Goal: Obtain resource: Obtain resource

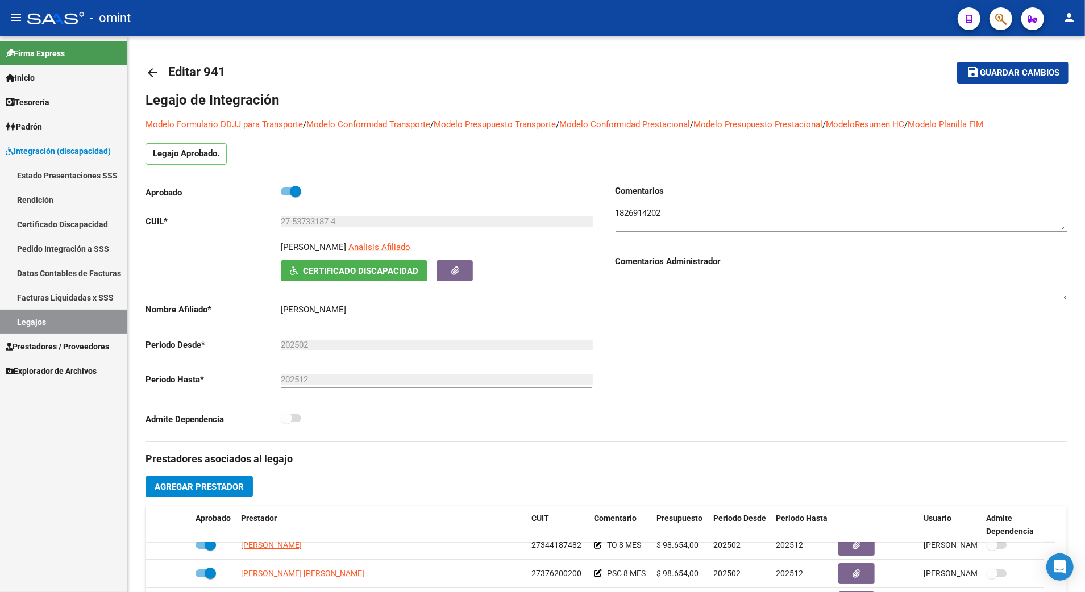
click at [26, 319] on link "Legajos" at bounding box center [63, 322] width 127 height 24
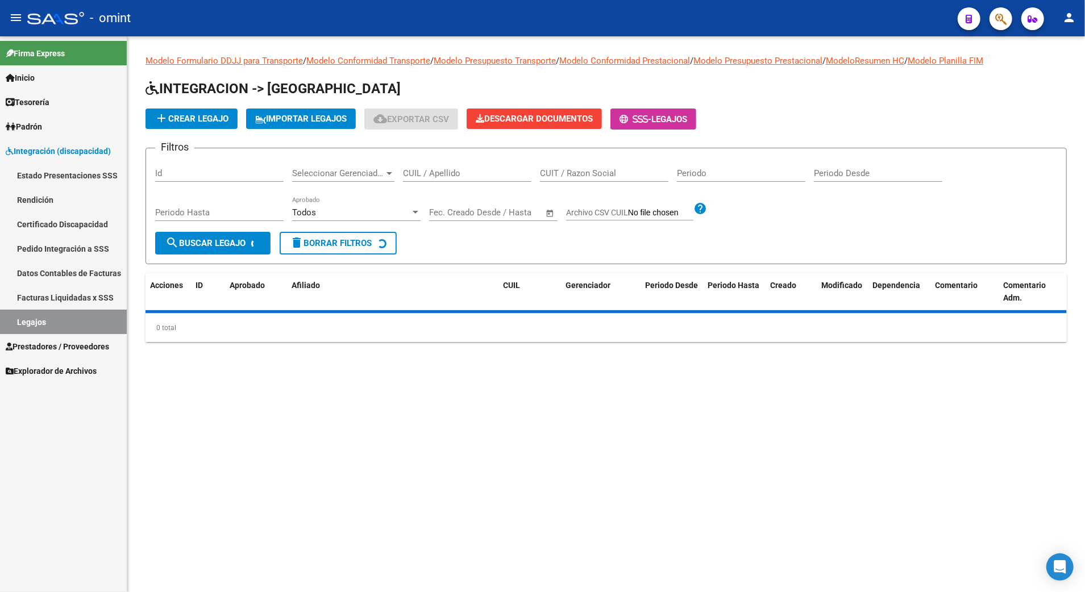
click at [437, 175] on input "CUIL / Apellido" at bounding box center [467, 173] width 128 height 10
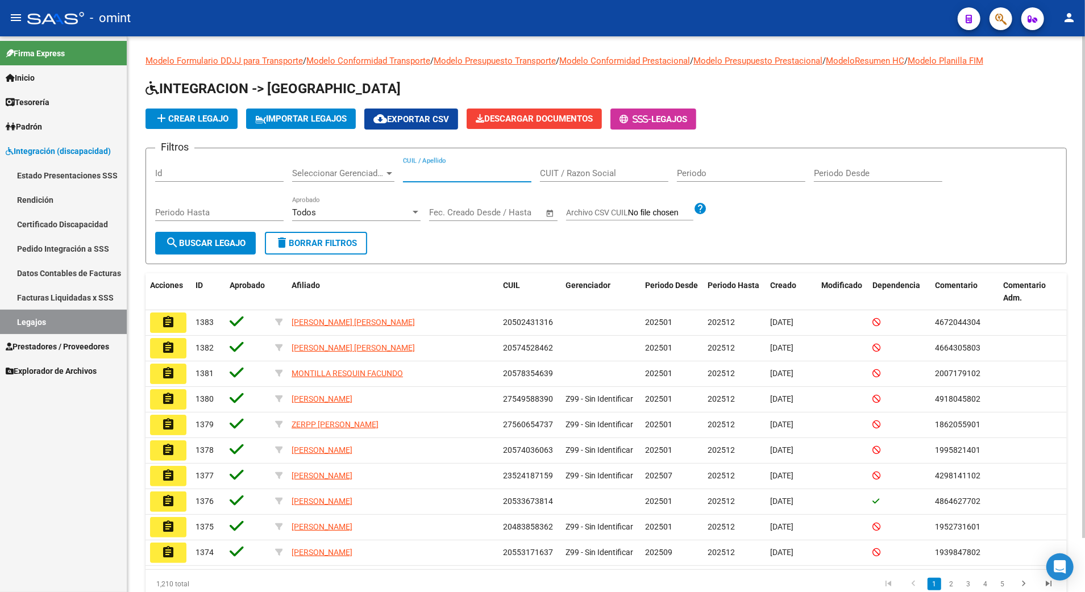
paste input "20396049539"
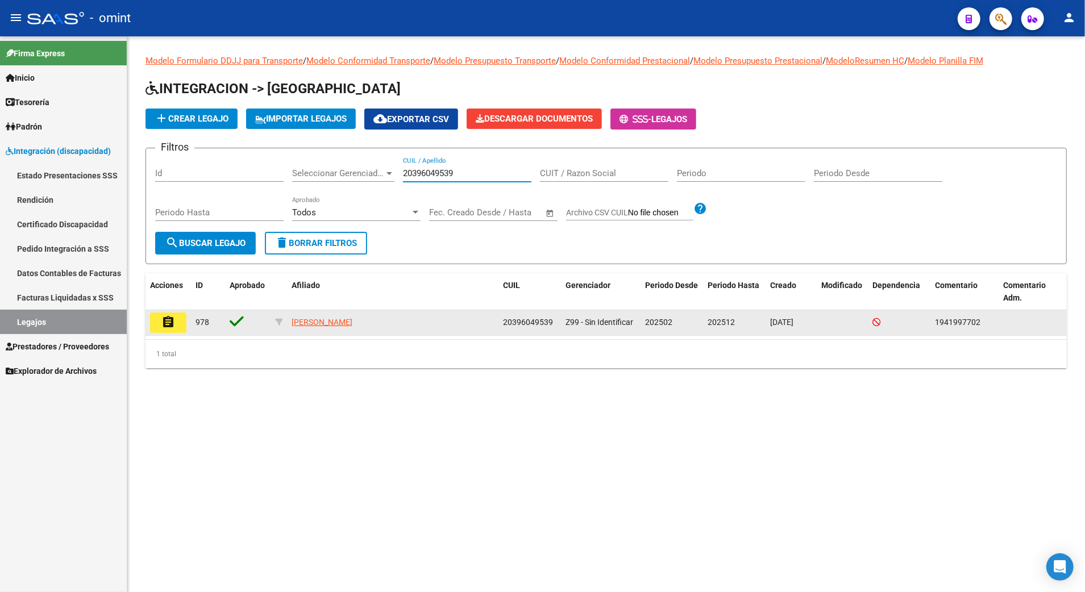
type input "20396049539"
click at [172, 319] on mat-icon "assignment" at bounding box center [168, 322] width 14 height 14
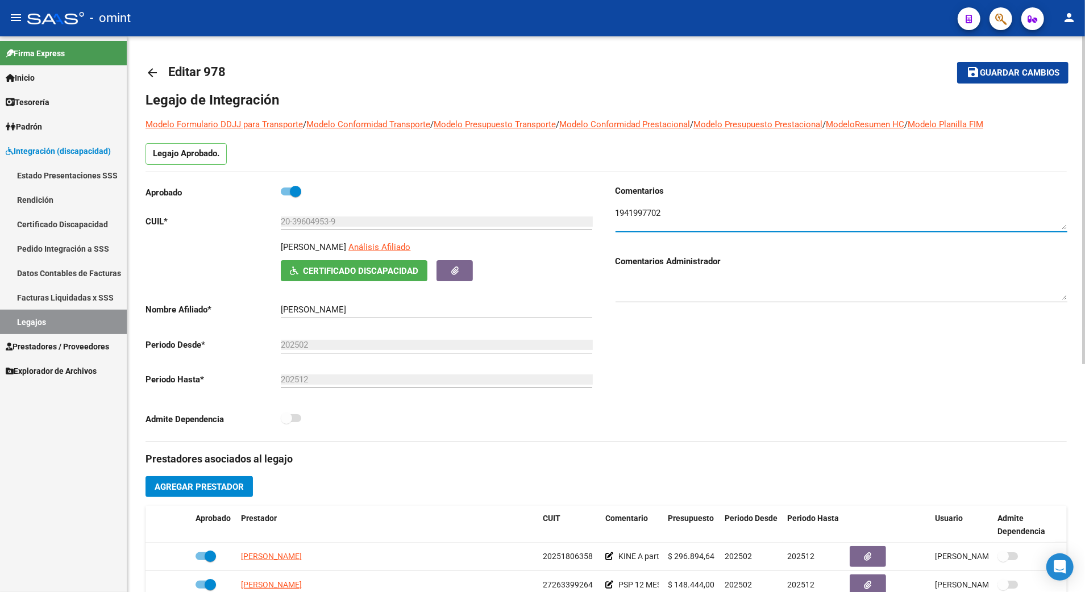
drag, startPoint x: 674, startPoint y: 214, endPoint x: 577, endPoint y: 205, distance: 96.5
click at [577, 205] on div "Aprobado CUIL * 20-39604953-9 Ingresar CUIL [PERSON_NAME] Análisis Afiliado Cer…" at bounding box center [606, 313] width 921 height 257
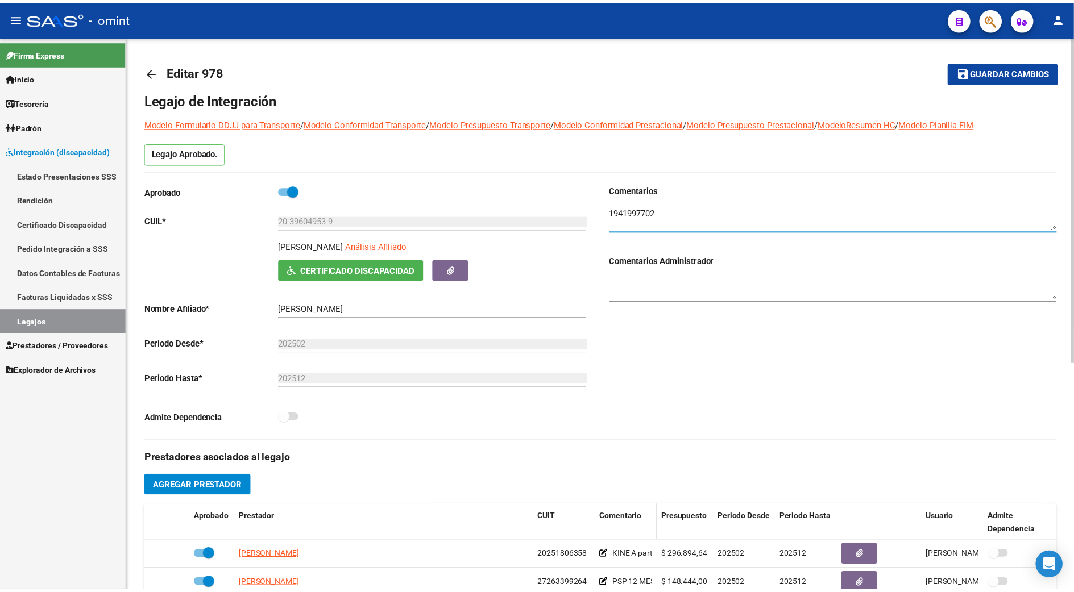
scroll to position [151, 0]
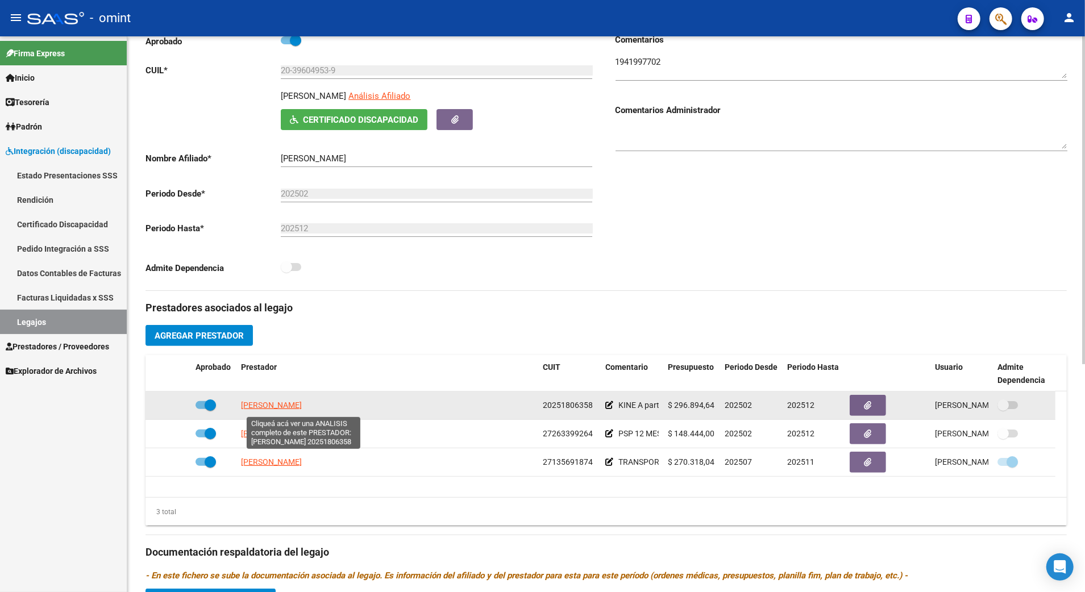
click at [302, 407] on span "[PERSON_NAME]" at bounding box center [271, 405] width 61 height 9
type textarea "20251806358"
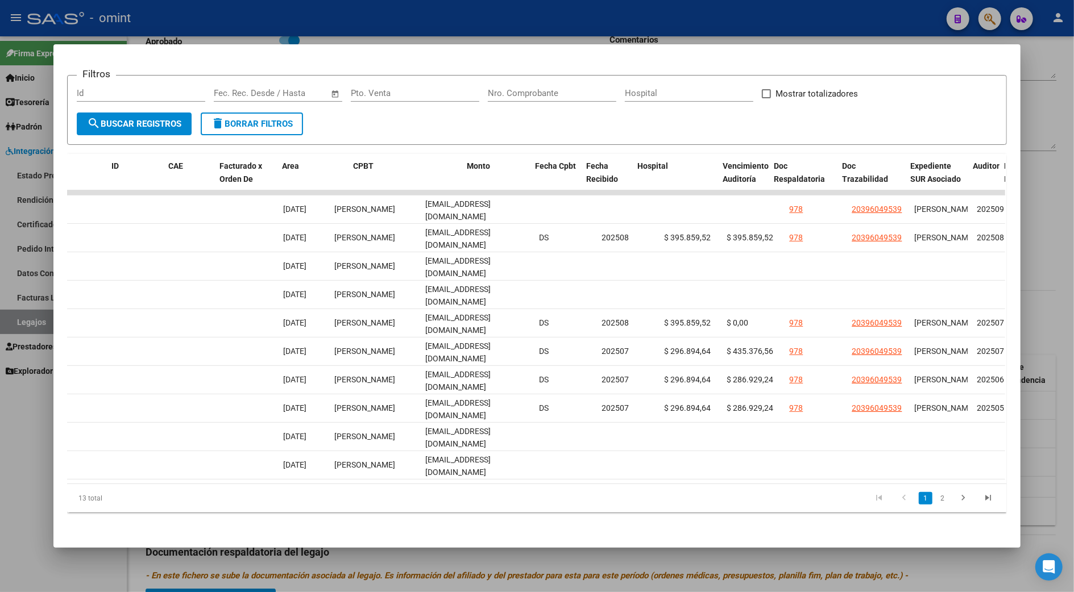
scroll to position [0, 0]
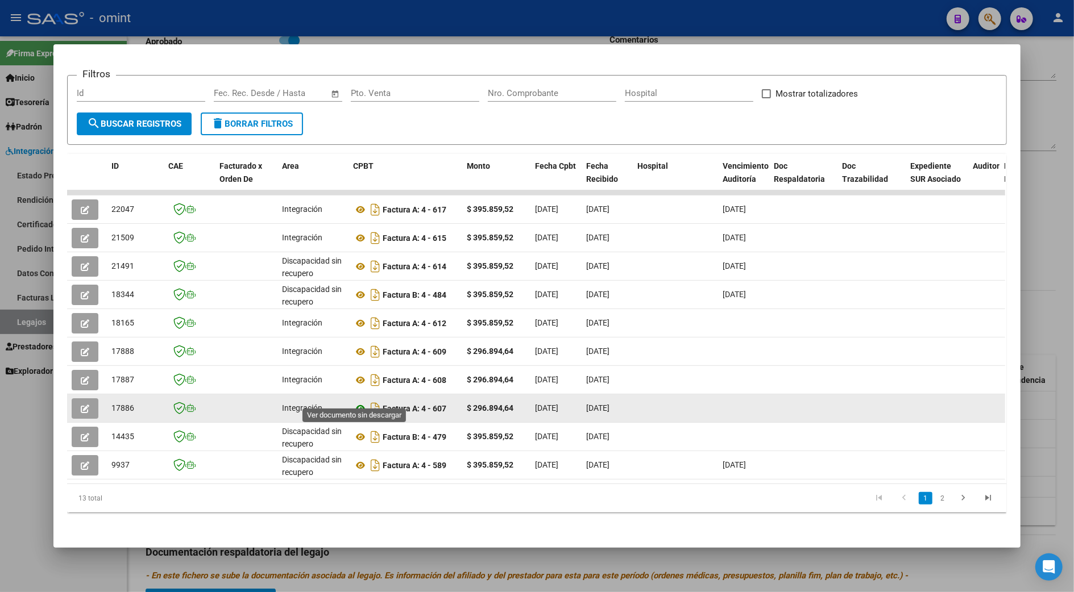
click at [355, 402] on icon at bounding box center [360, 409] width 15 height 14
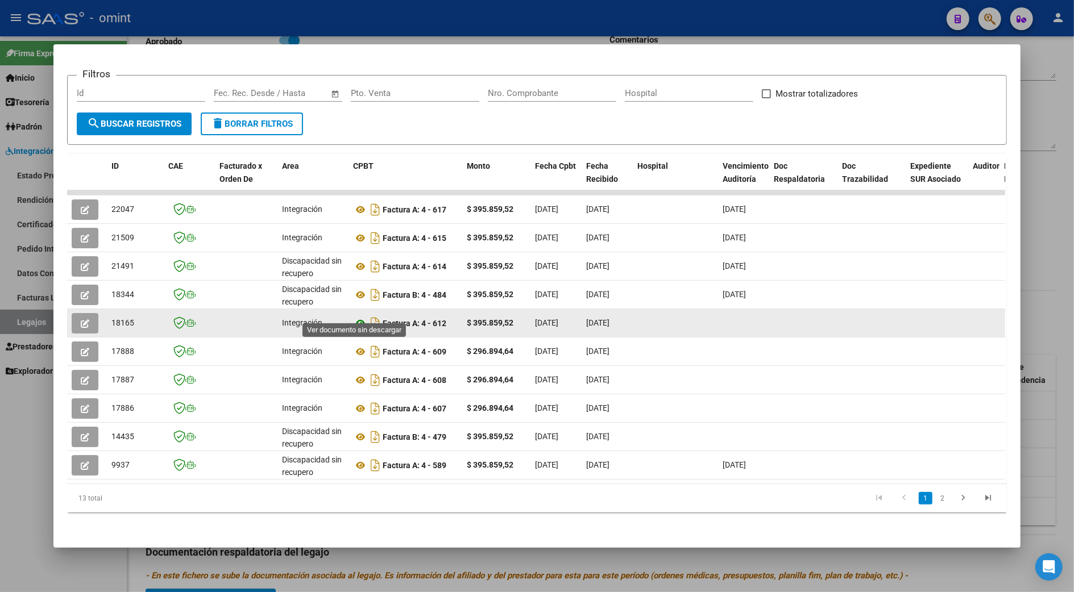
click at [355, 317] on icon at bounding box center [360, 324] width 15 height 14
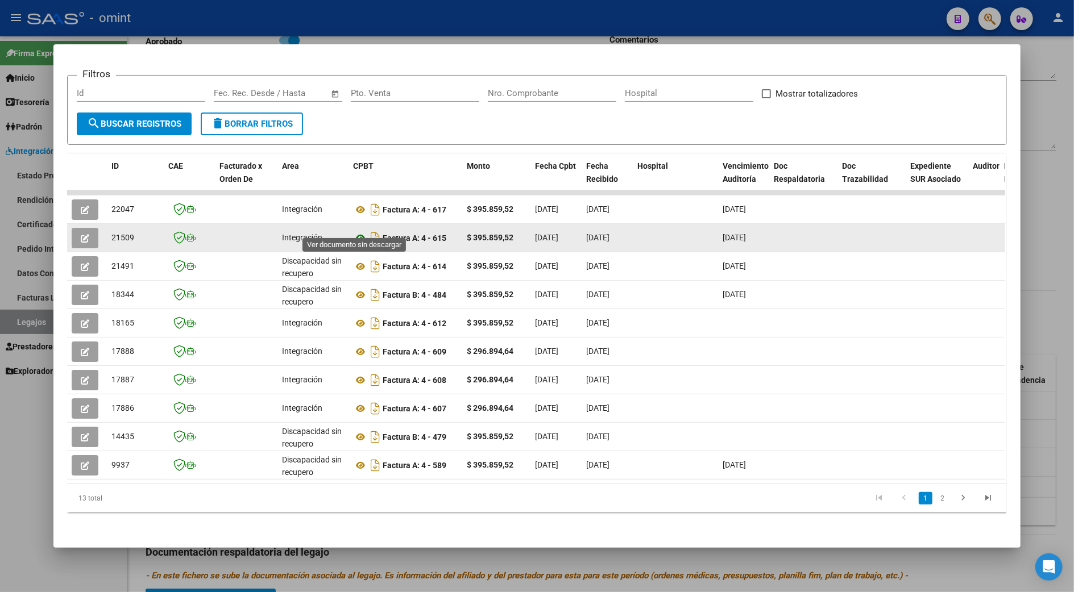
click at [357, 231] on icon at bounding box center [360, 238] width 15 height 14
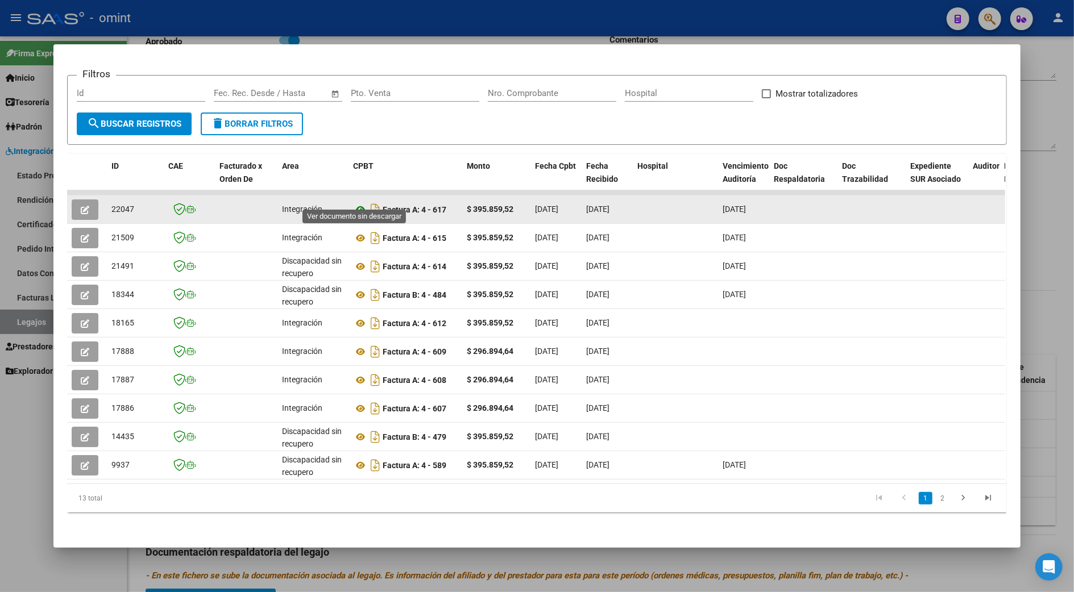
click at [357, 203] on icon at bounding box center [360, 210] width 15 height 14
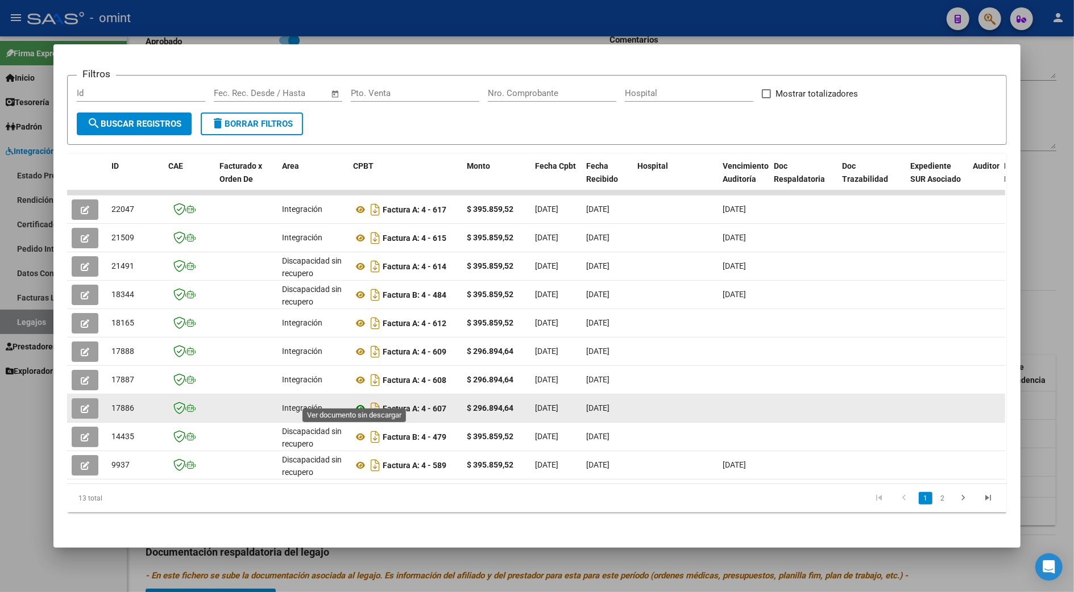
click at [354, 402] on icon at bounding box center [360, 409] width 15 height 14
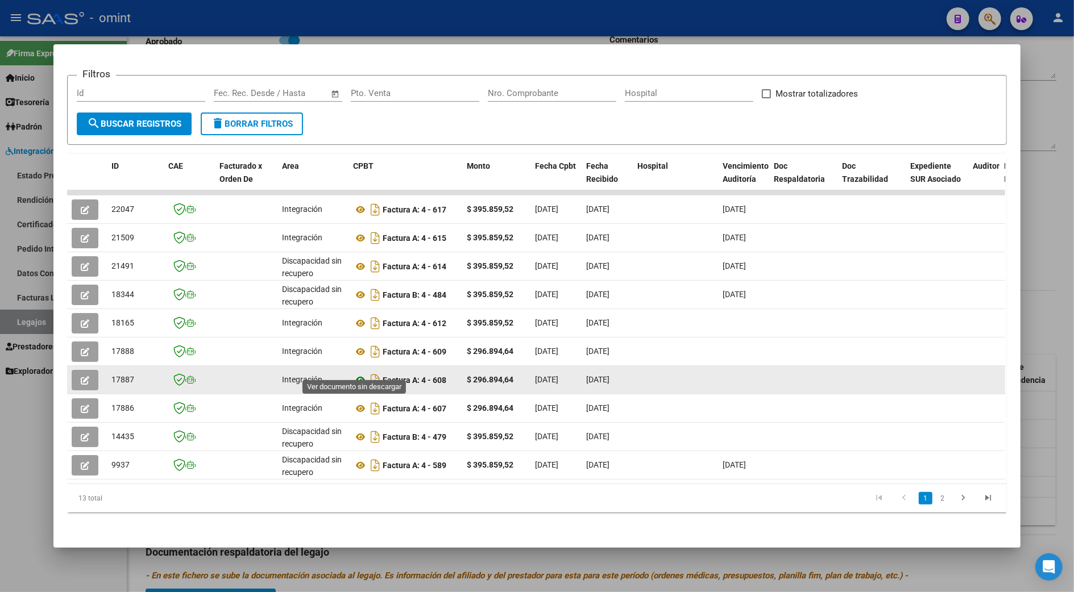
click at [358, 373] on icon at bounding box center [360, 380] width 15 height 14
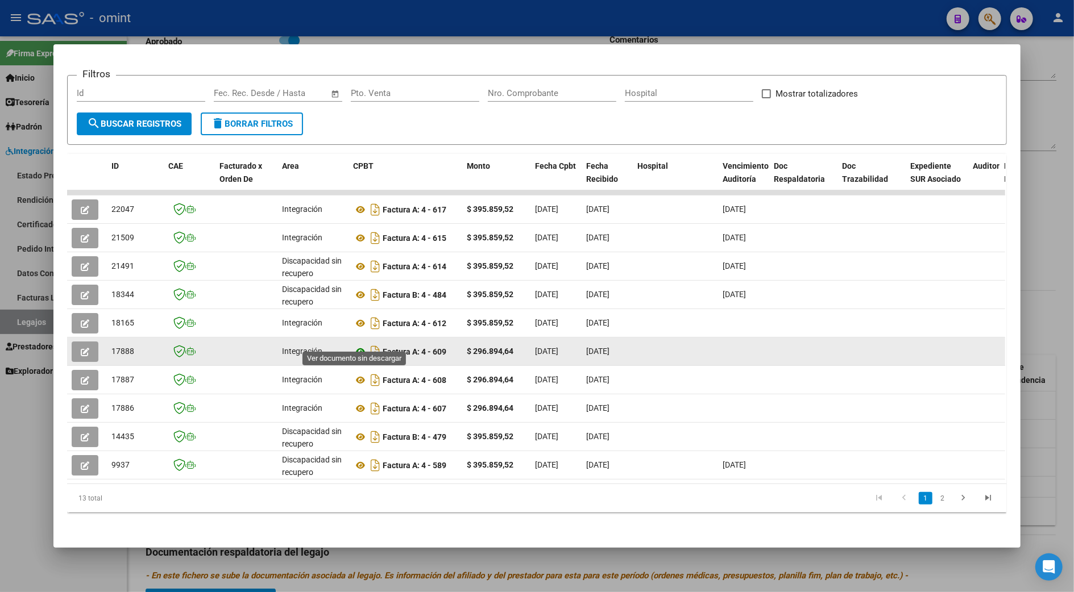
click at [356, 345] on icon at bounding box center [360, 352] width 15 height 14
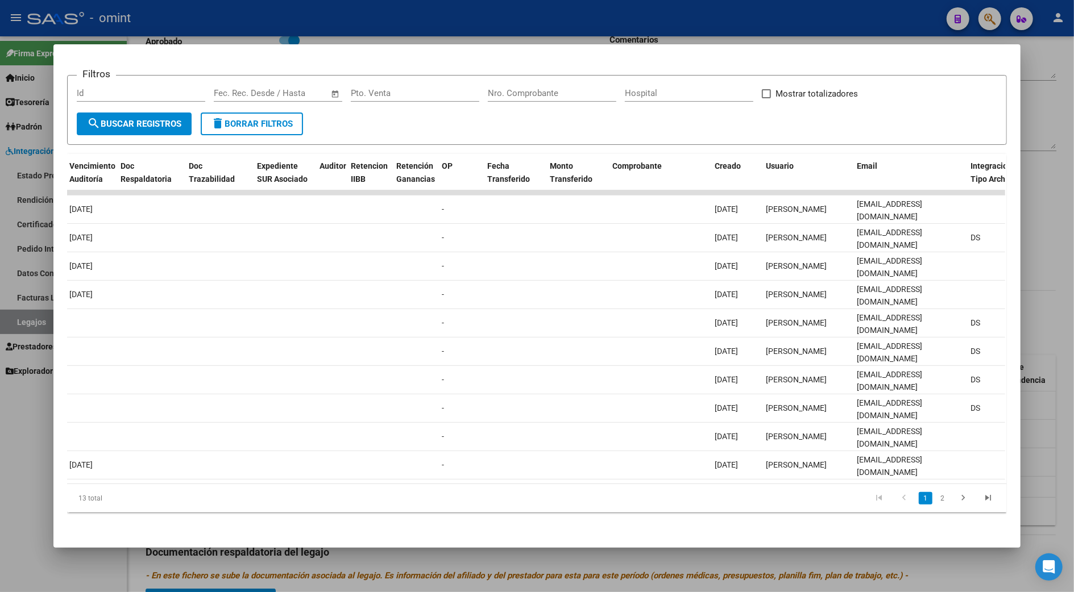
scroll to position [0, 1517]
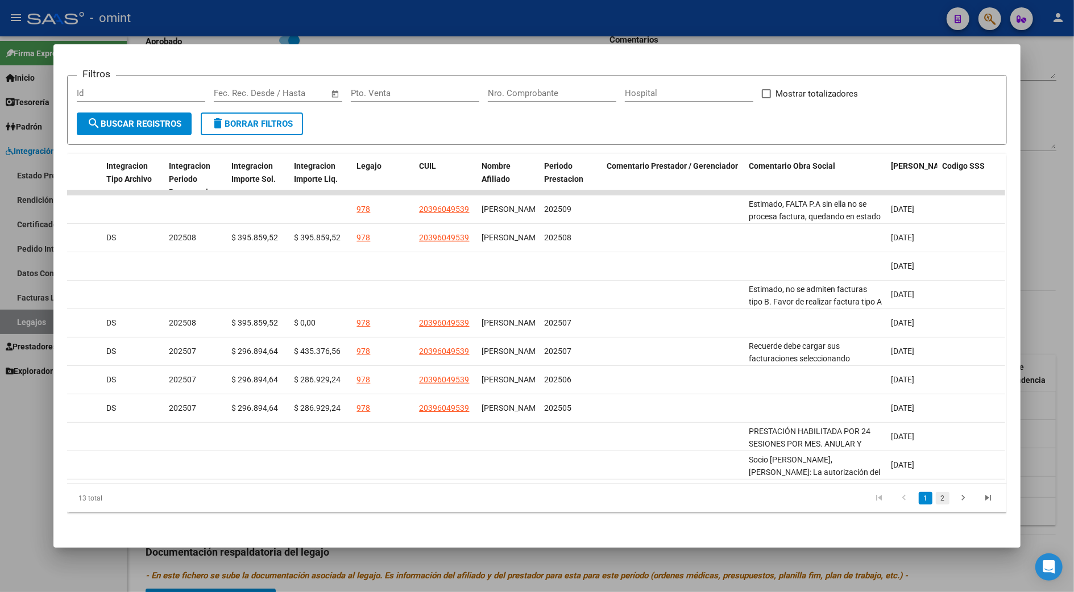
click at [936, 498] on link "2" at bounding box center [943, 498] width 14 height 13
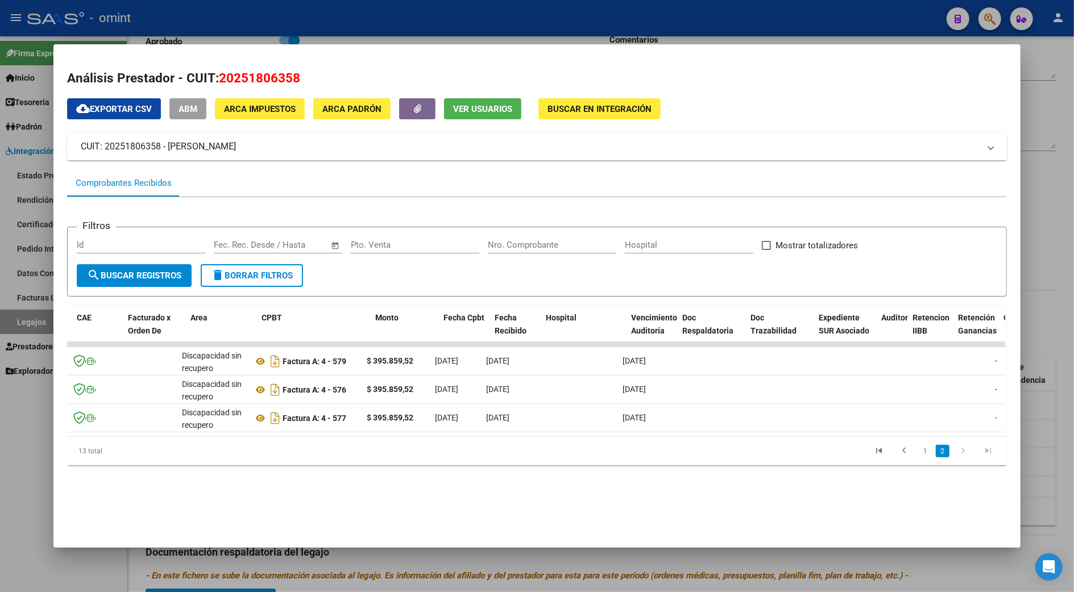
scroll to position [0, 0]
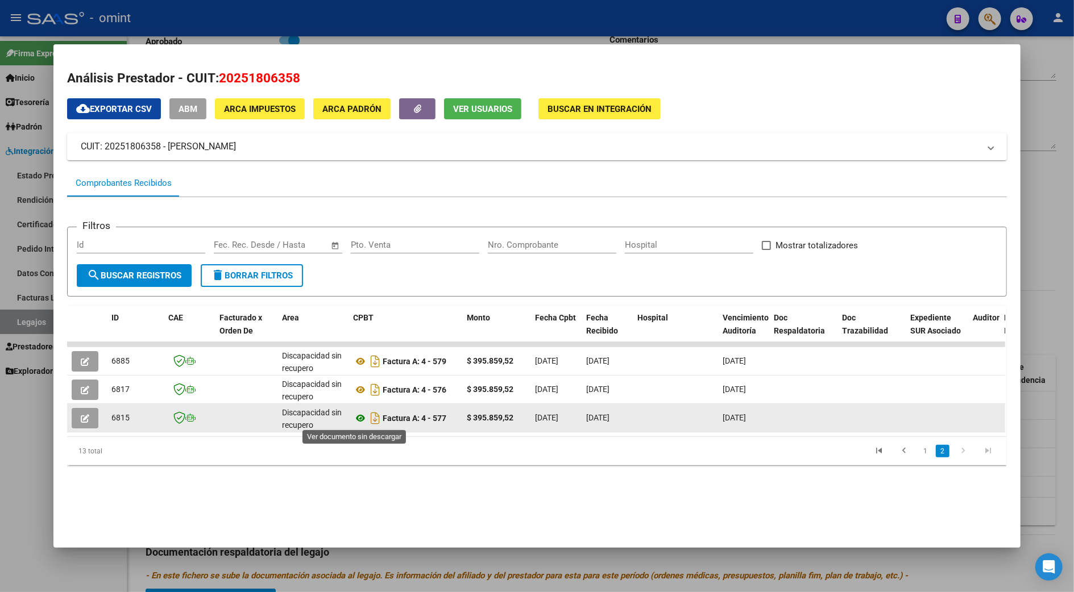
click at [358, 416] on icon at bounding box center [360, 419] width 15 height 14
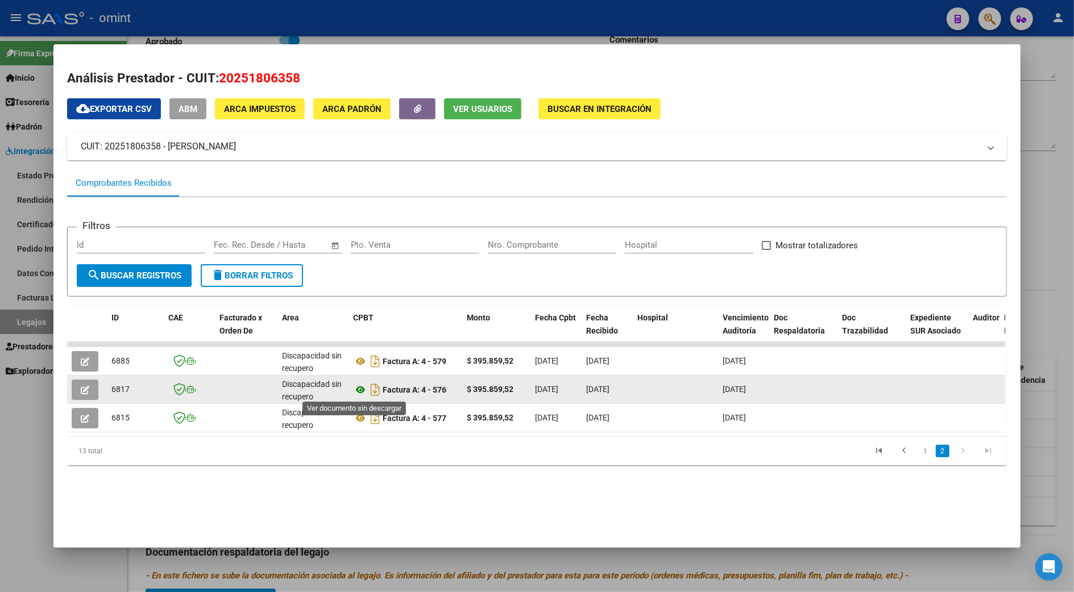
click at [353, 389] on icon at bounding box center [360, 390] width 15 height 14
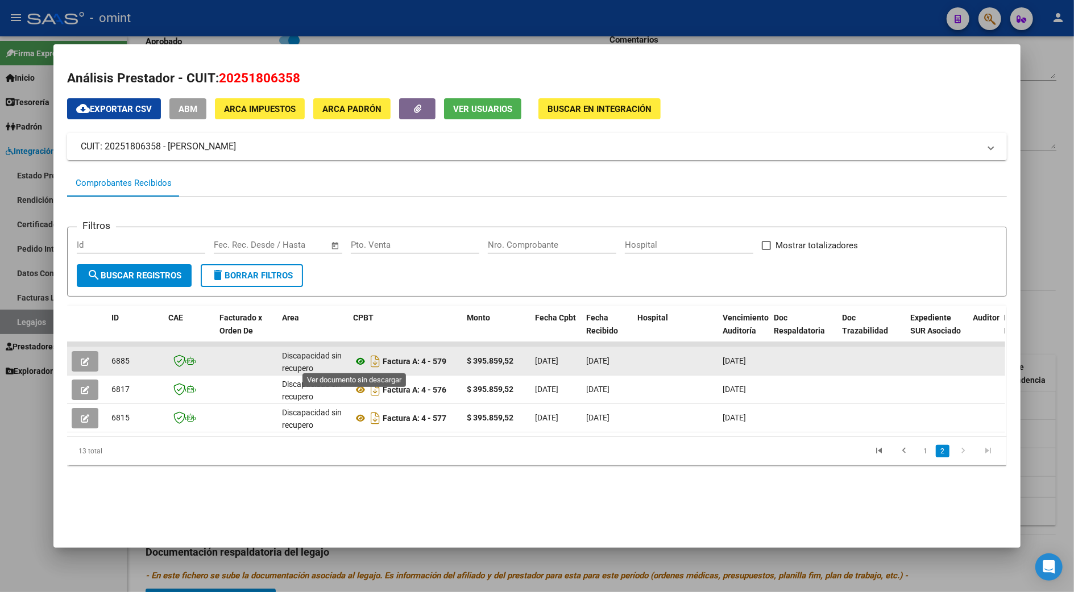
click at [357, 360] on icon at bounding box center [360, 362] width 15 height 14
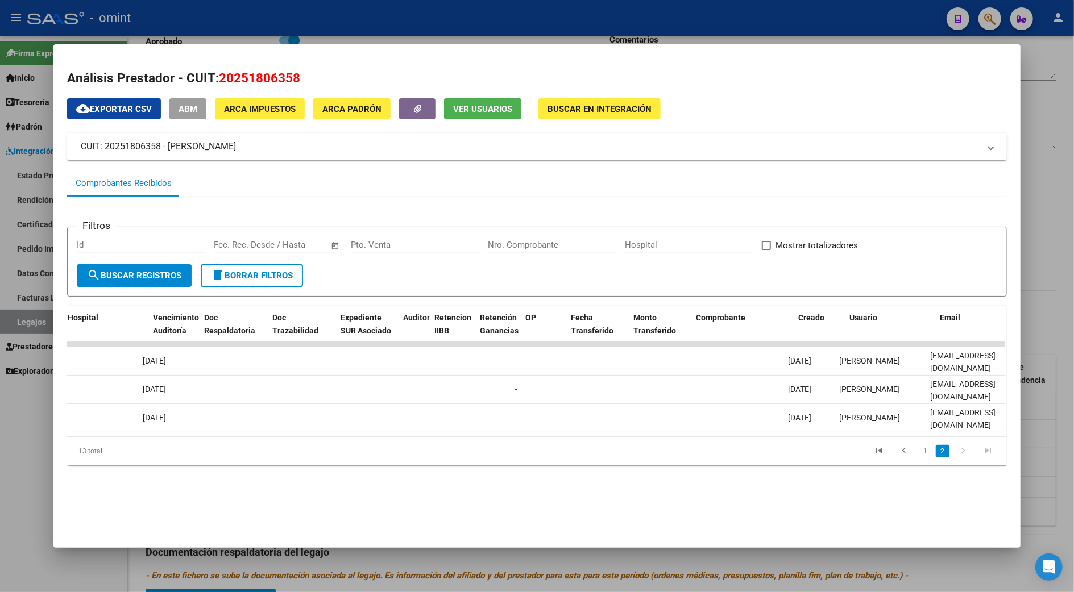
scroll to position [0, 570]
click at [931, 458] on link "1" at bounding box center [926, 451] width 14 height 13
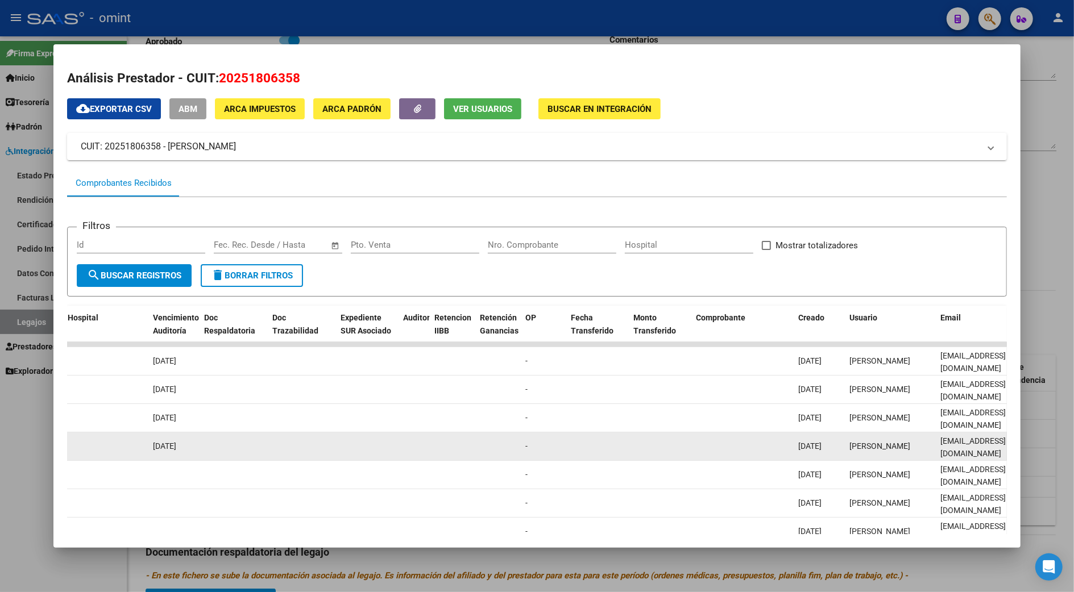
click at [599, 444] on datatable-body-cell at bounding box center [597, 447] width 63 height 28
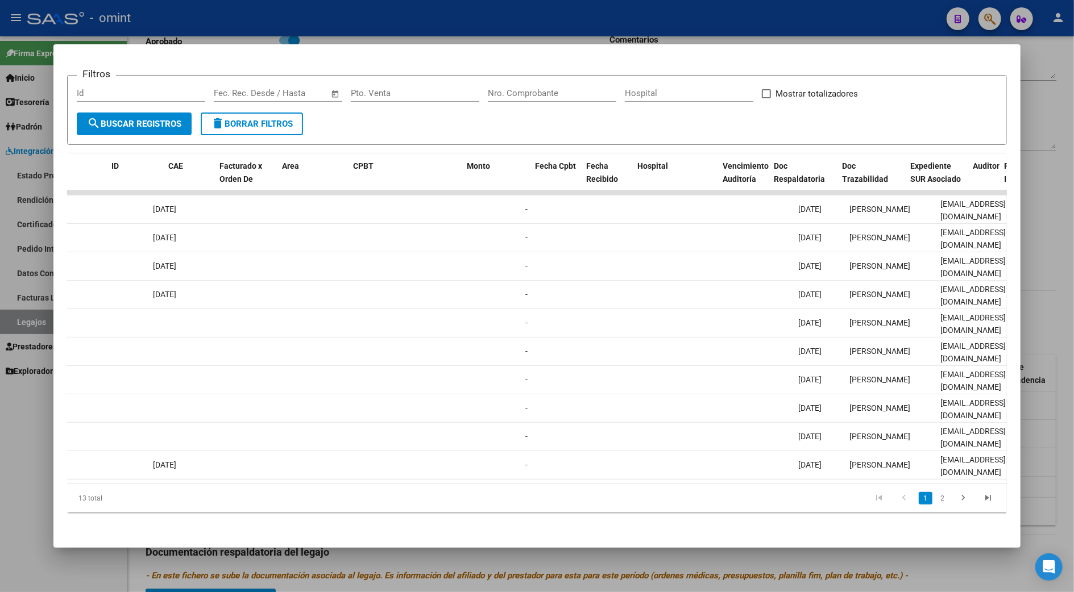
scroll to position [0, 0]
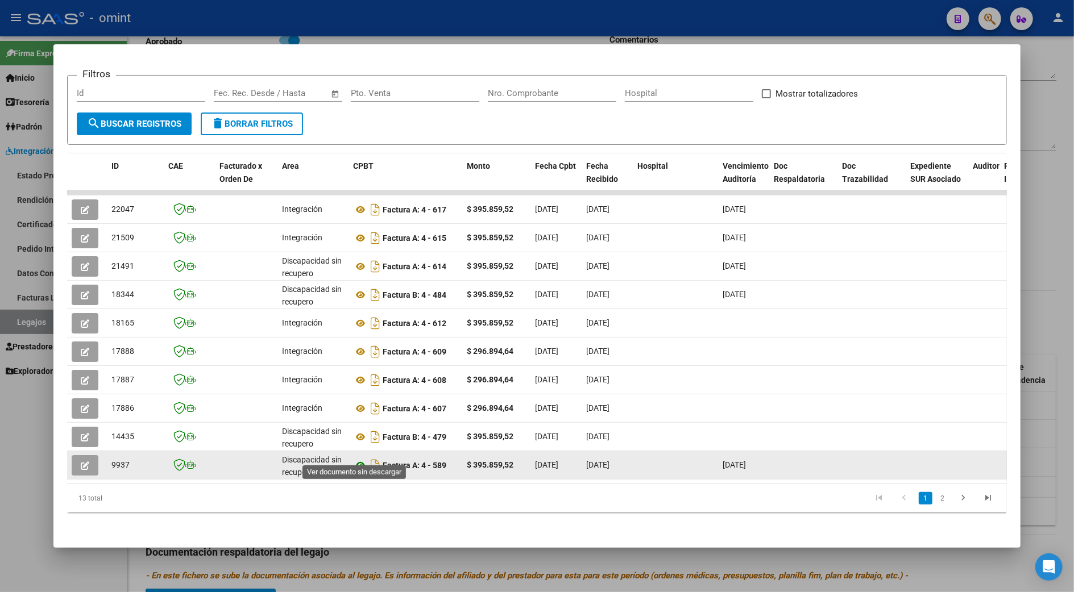
click at [355, 459] on icon at bounding box center [360, 466] width 15 height 14
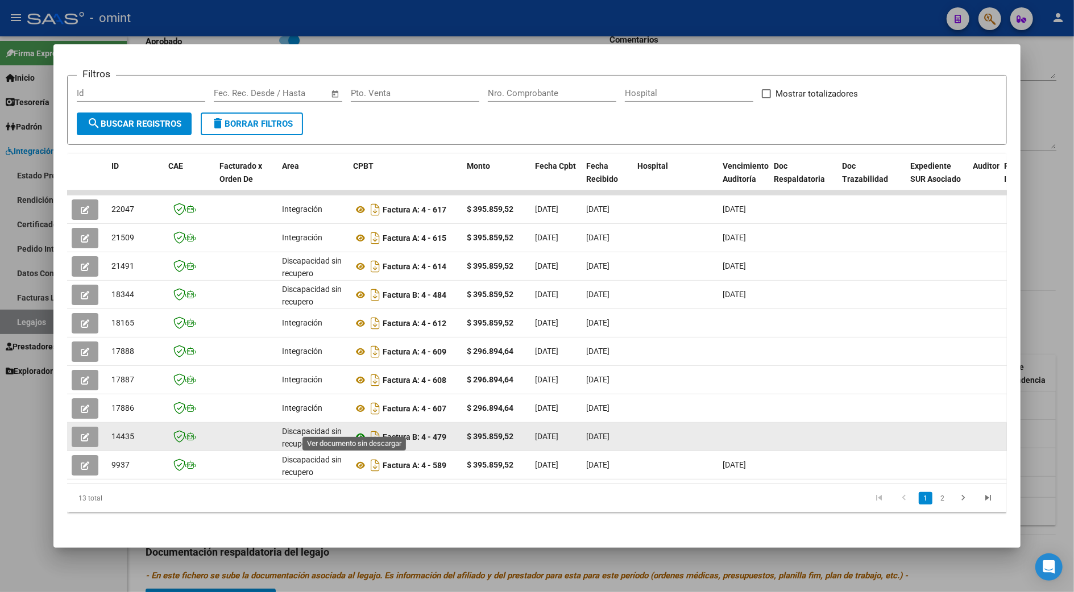
click at [357, 430] on icon at bounding box center [360, 437] width 15 height 14
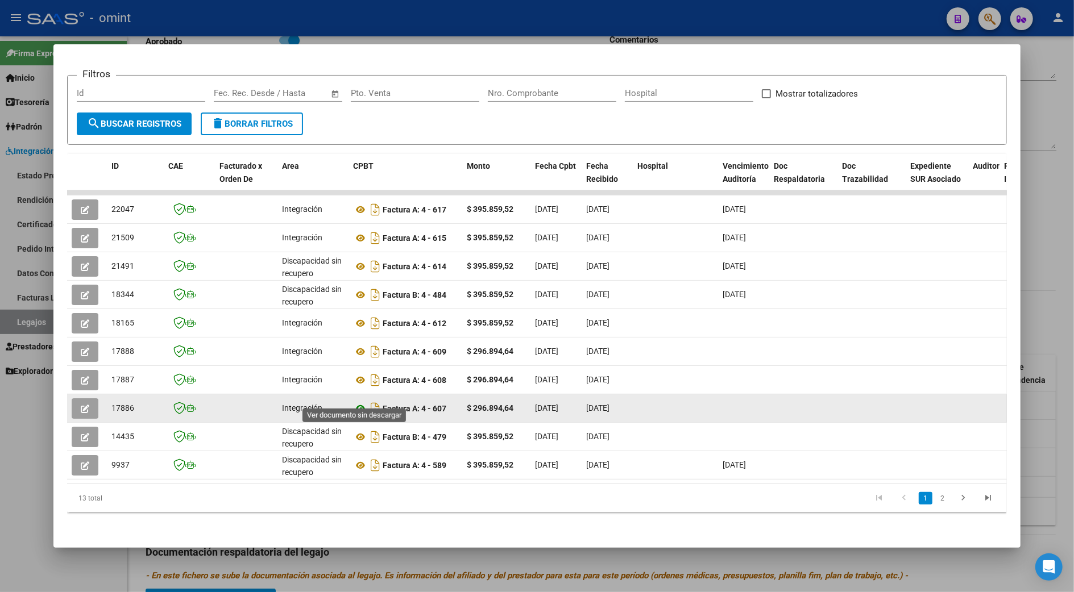
click at [354, 402] on icon at bounding box center [360, 409] width 15 height 14
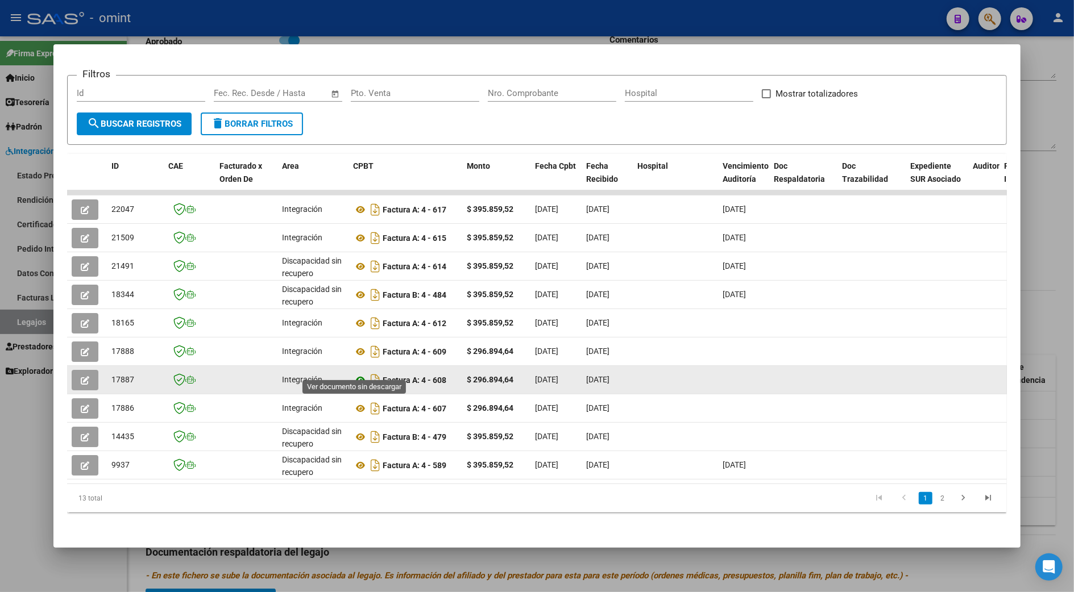
click at [355, 373] on icon at bounding box center [360, 380] width 15 height 14
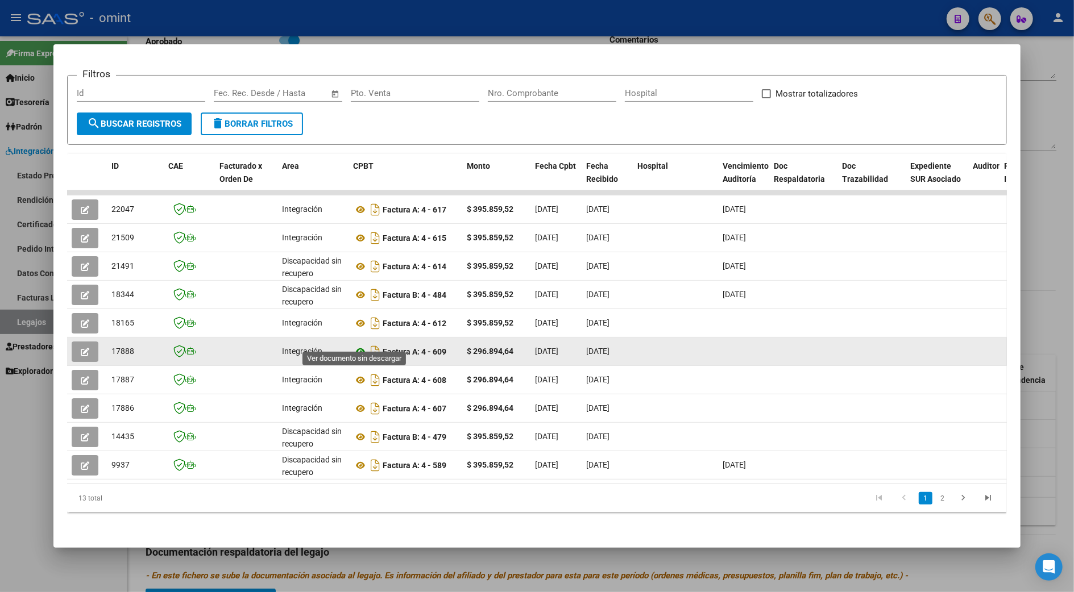
click at [353, 345] on icon at bounding box center [360, 352] width 15 height 14
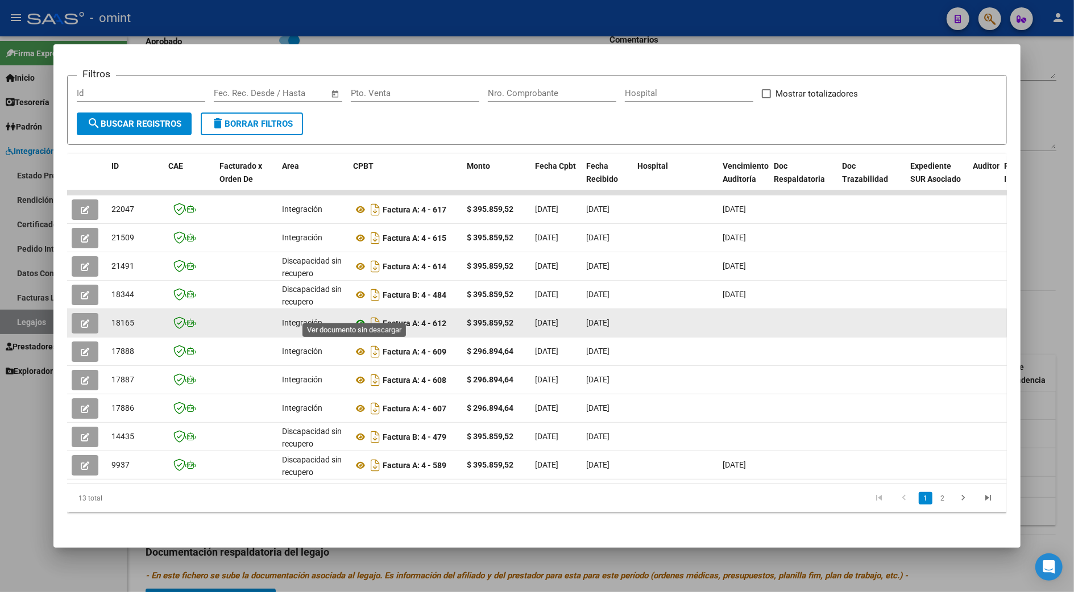
click at [353, 317] on icon at bounding box center [360, 324] width 15 height 14
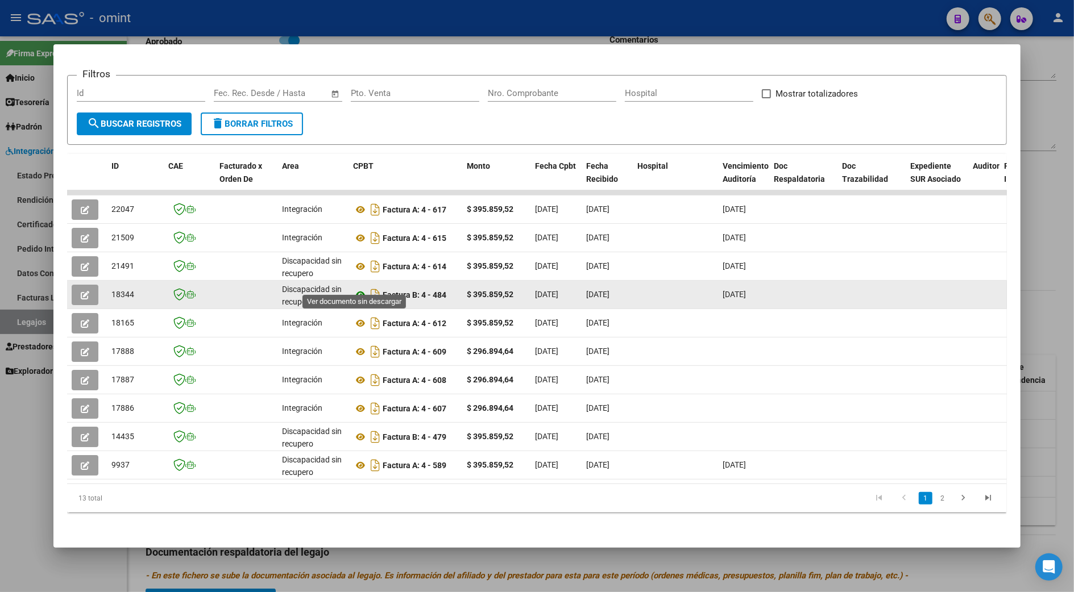
click at [355, 288] on icon at bounding box center [360, 295] width 15 height 14
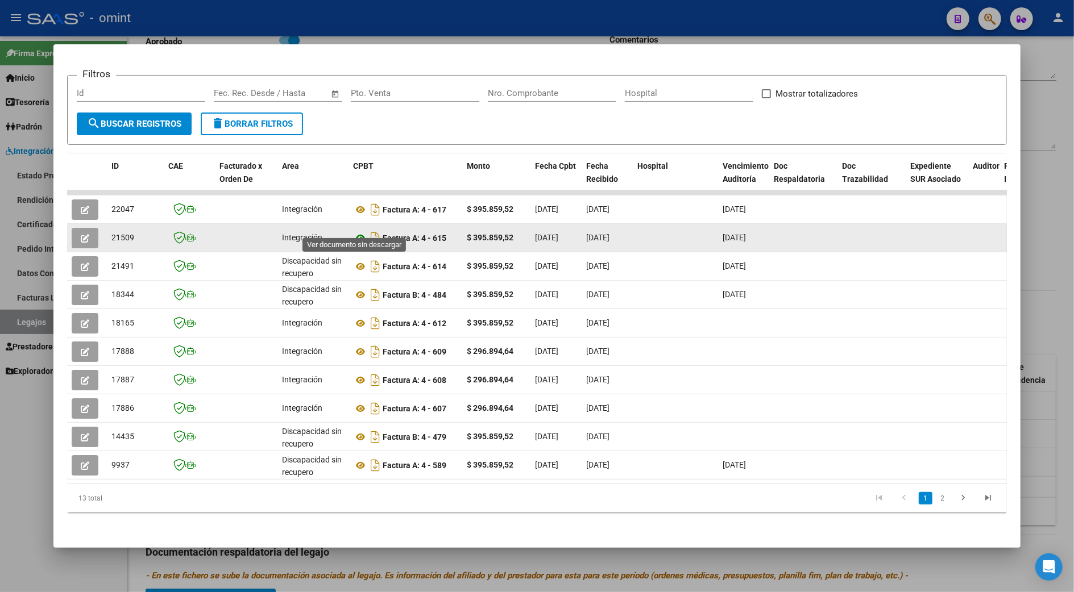
click at [359, 231] on icon at bounding box center [360, 238] width 15 height 14
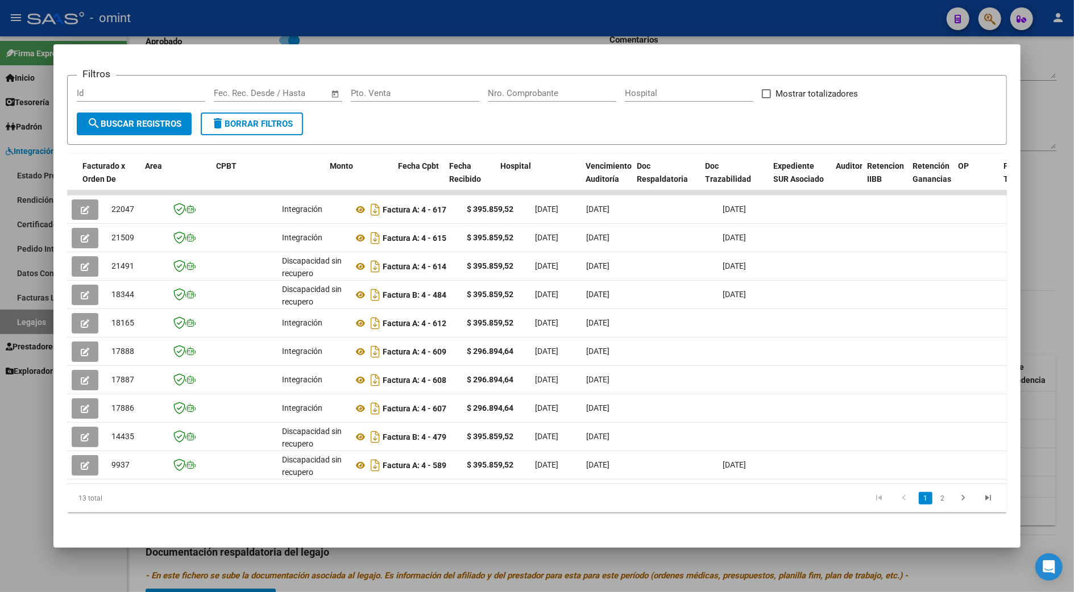
scroll to position [0, 137]
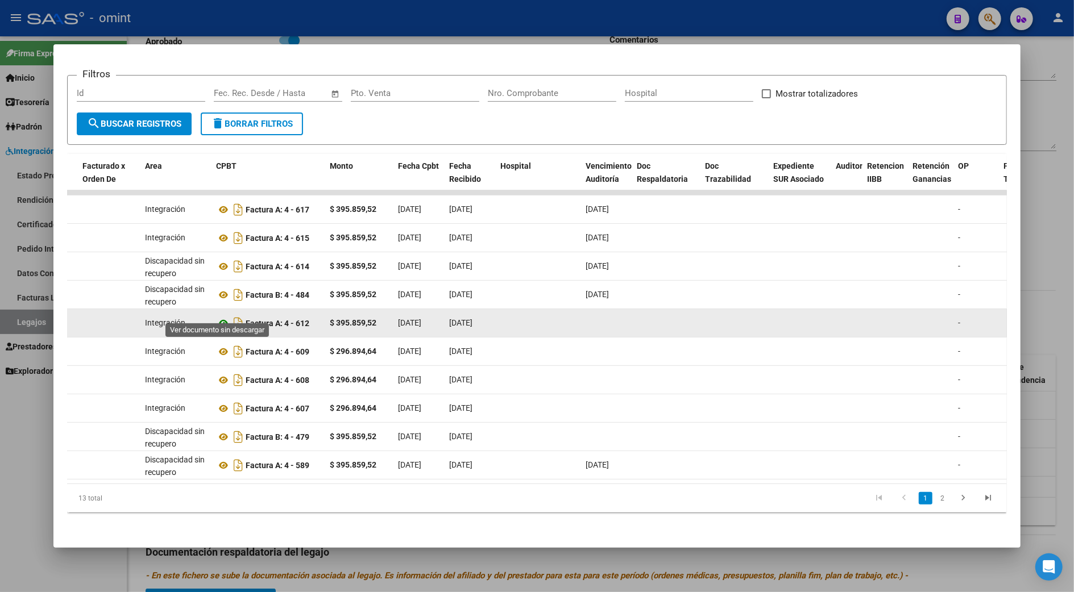
click at [219, 317] on icon at bounding box center [223, 324] width 15 height 14
